Goal: Task Accomplishment & Management: Complete application form

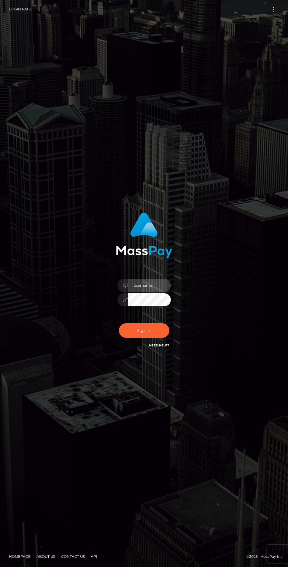
click at [148, 292] on input "text" at bounding box center [149, 285] width 43 height 13
type input "[EMAIL_ADDRESS][DOMAIN_NAME]"
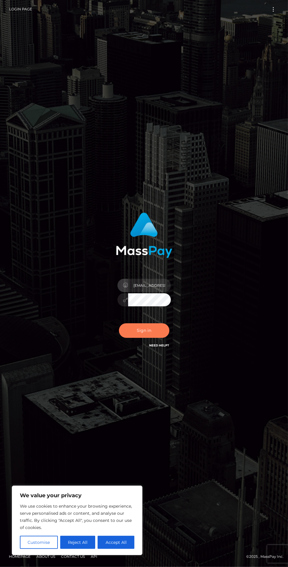
click at [151, 338] on button "Sign in" at bounding box center [144, 330] width 50 height 15
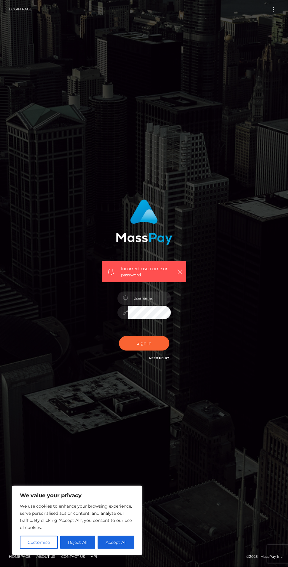
scroll to position [5, 0]
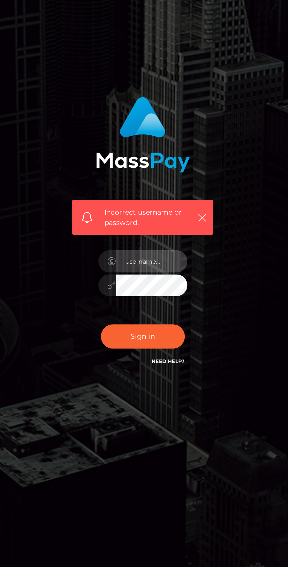
click at [147, 305] on input "text" at bounding box center [149, 298] width 43 height 13
type input "mrahmanpakundia@gmail.com"
click at [181, 275] on icon "button" at bounding box center [180, 272] width 6 height 6
click at [157, 305] on input "[EMAIL_ADDRESS][DOMAIN_NAME]" at bounding box center [149, 298] width 43 height 13
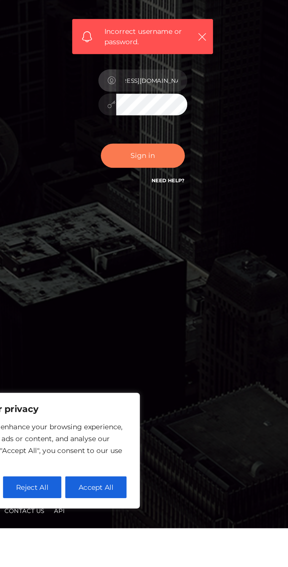
click at [146, 351] on button "Sign in" at bounding box center [144, 343] width 50 height 15
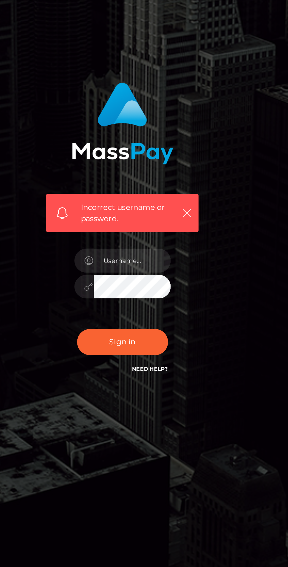
scroll to position [3, 0]
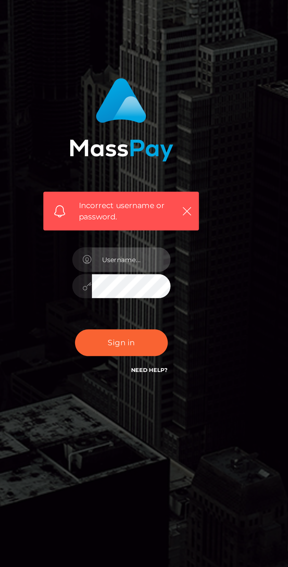
click at [146, 305] on input "text" at bounding box center [149, 298] width 43 height 13
click at [156, 305] on input "mrahmanpakundia@gmail.com" at bounding box center [149, 298] width 43 height 13
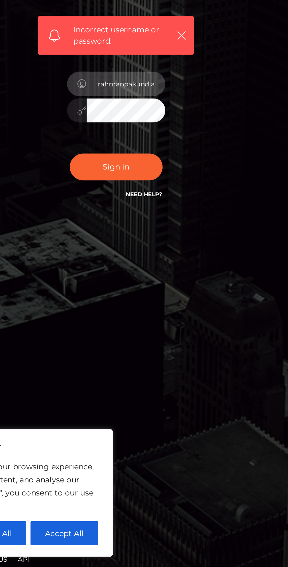
scroll to position [0, 3]
type input "mrahmanpakundia"
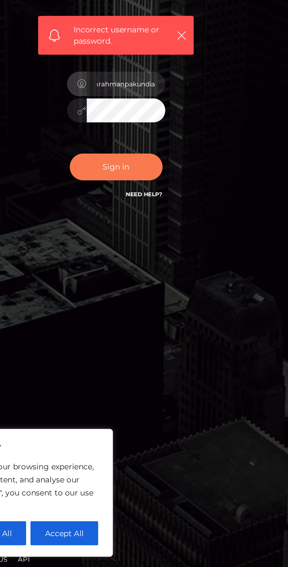
click at [151, 351] on button "Sign in" at bounding box center [144, 343] width 50 height 15
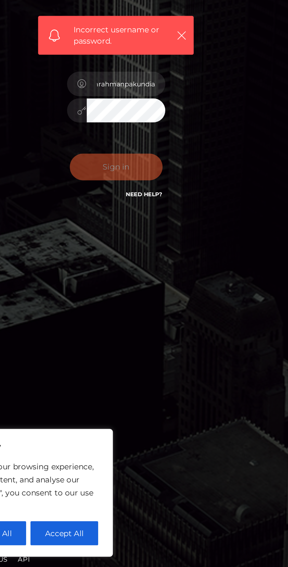
scroll to position [0, 0]
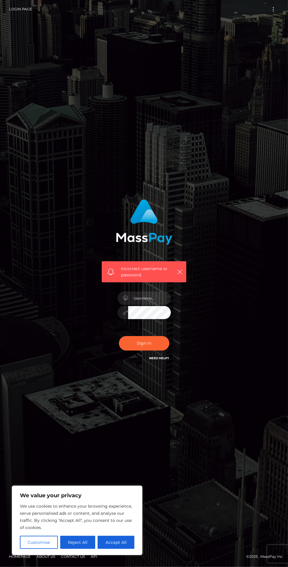
scroll to position [45, 0]
click at [122, 546] on button "Accept All" at bounding box center [116, 542] width 37 height 13
checkbox input "true"
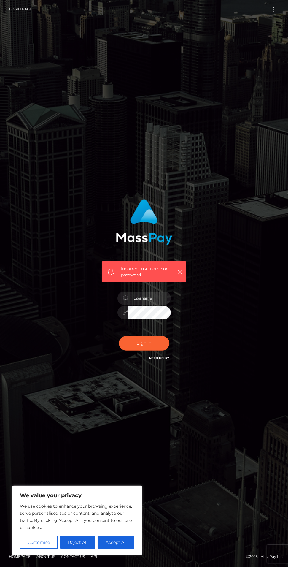
checkbox input "true"
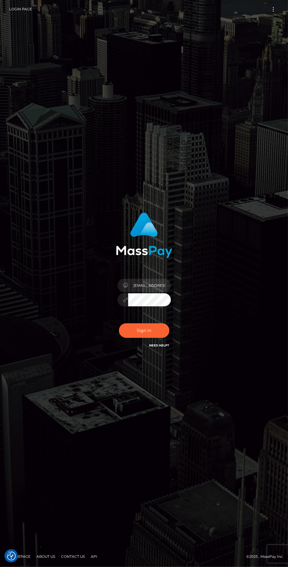
checkbox input "true"
click at [153, 292] on input "mrahmanpakundia@gmail.com" at bounding box center [149, 285] width 43 height 13
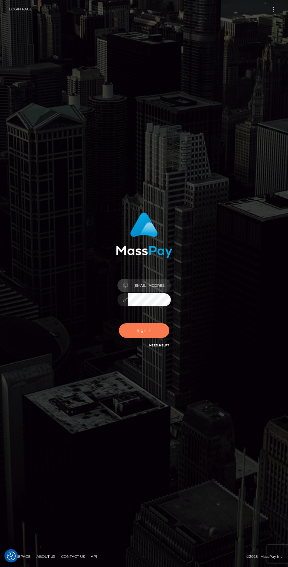
click at [157, 338] on button "Sign in" at bounding box center [144, 330] width 50 height 15
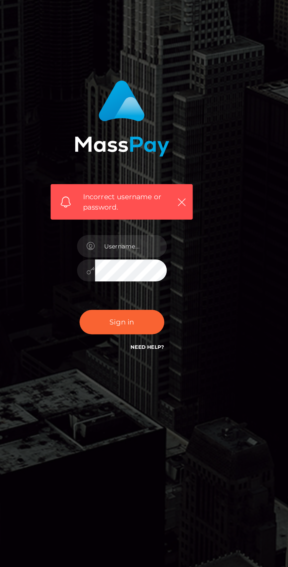
scroll to position [2, 0]
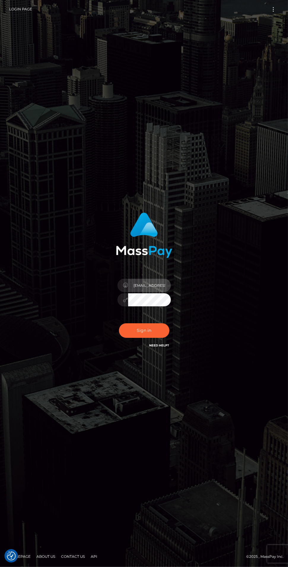
click at [150, 292] on input "[EMAIL_ADDRESS][DOMAIN_NAME]" at bounding box center [149, 285] width 43 height 13
type input "[EMAIL_ADDRESS][DOMAIN_NAME]"
click at [143, 338] on button "Sign in" at bounding box center [144, 330] width 50 height 15
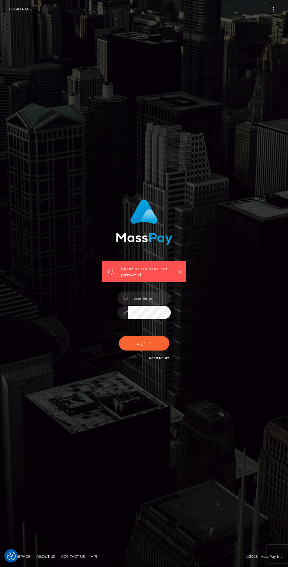
checkbox input "true"
